Goal: Information Seeking & Learning: Understand process/instructions

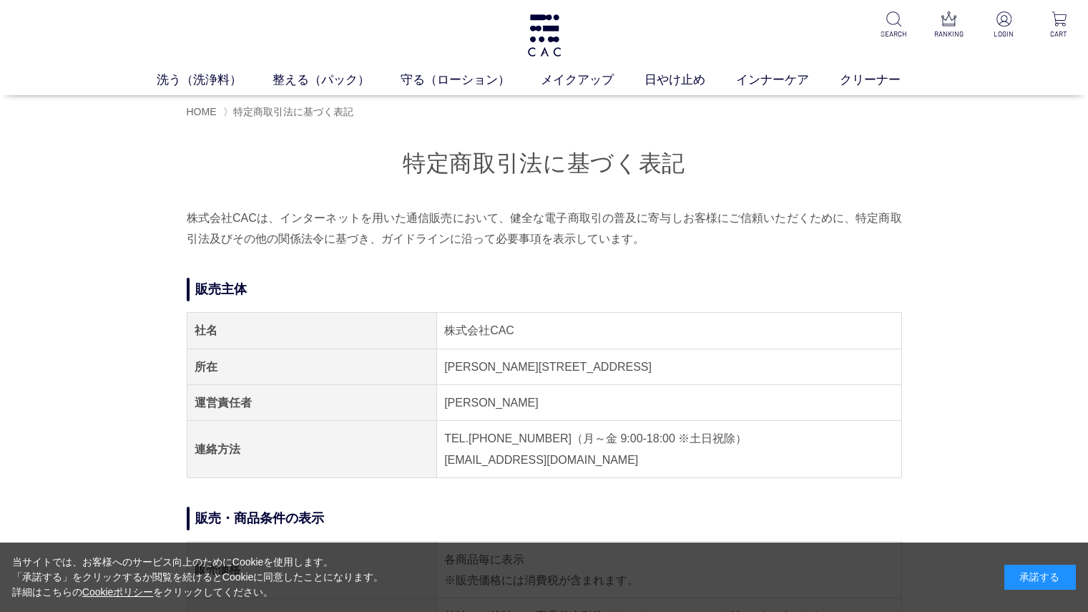
click at [517, 36] on div "洗う（洗浄料） 液体洗浄料 パウダー洗浄料 泡洗顔料 グッズ 整える（パック） フェイスパック ヘアパック 守る（ローション） 保湿化粧水 柔軟化粧水 美容液…" at bounding box center [544, 47] width 1088 height 95
click at [547, 38] on img at bounding box center [544, 35] width 37 height 42
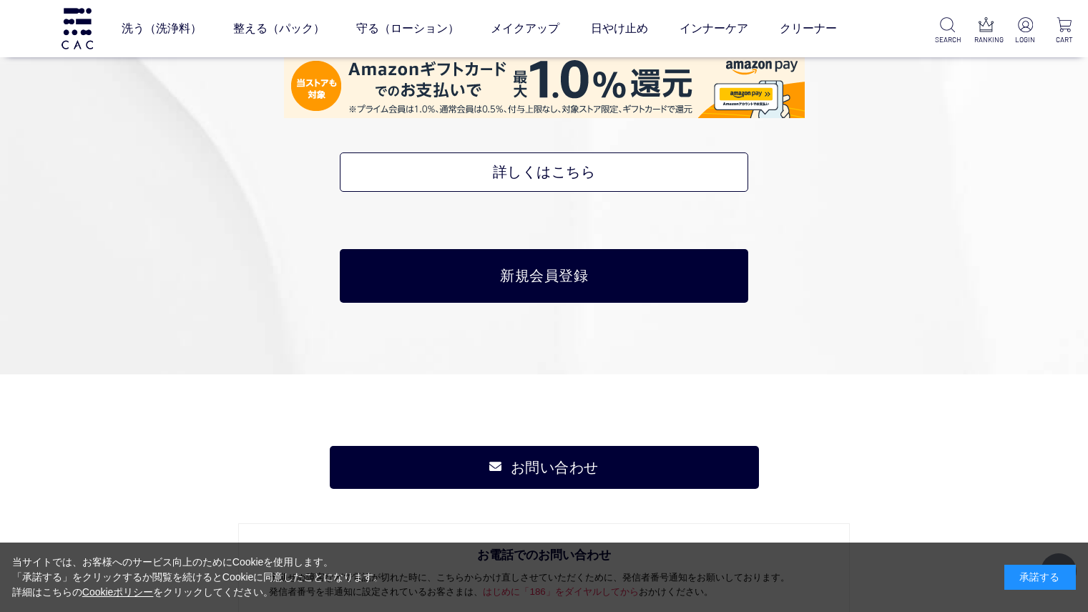
scroll to position [6672, 0]
